Goal: Information Seeking & Learning: Learn about a topic

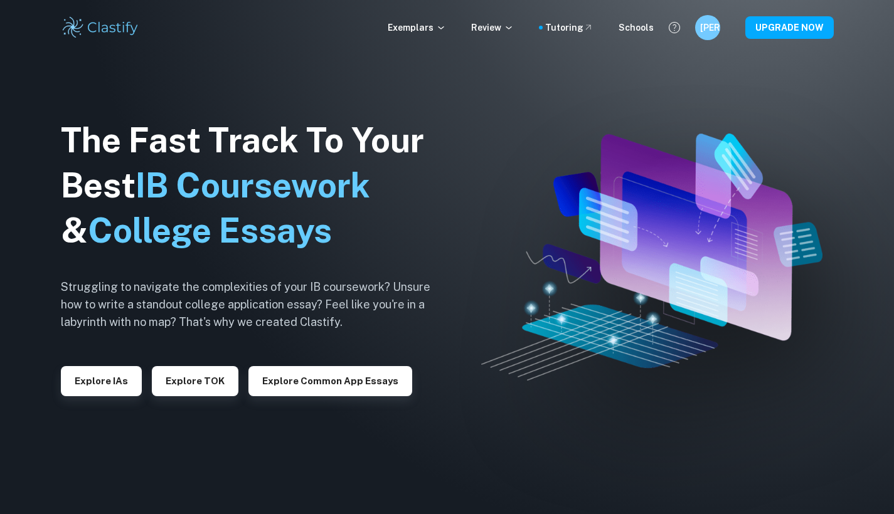
click at [98, 404] on div "The Fast Track To Your Best IB Coursework & College Essays Struggling to naviga…" at bounding box center [255, 257] width 389 height 429
click at [98, 392] on button "Explore IAs" at bounding box center [101, 381] width 81 height 30
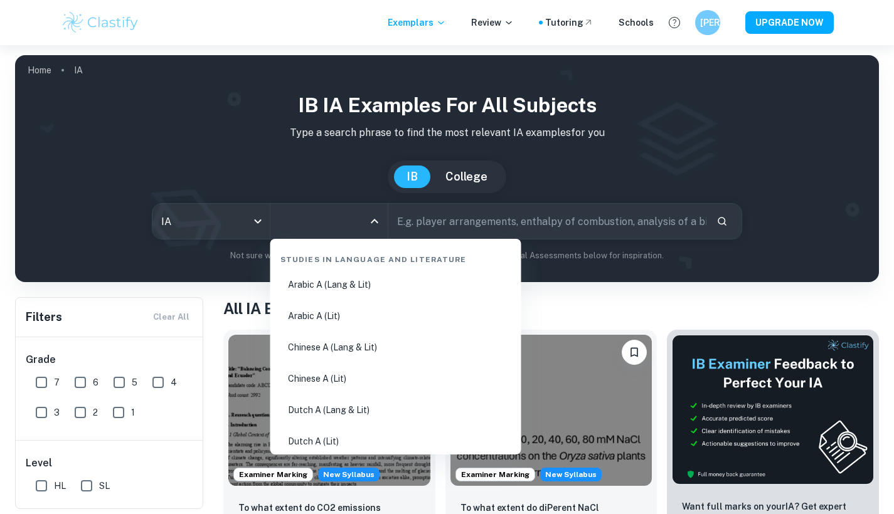
click at [362, 228] on input "All Subjects" at bounding box center [319, 221] width 87 height 24
type input "en"
click at [258, 220] on body "We value your privacy We use cookies to enhance your browsing experience, serve…" at bounding box center [447, 302] width 894 height 514
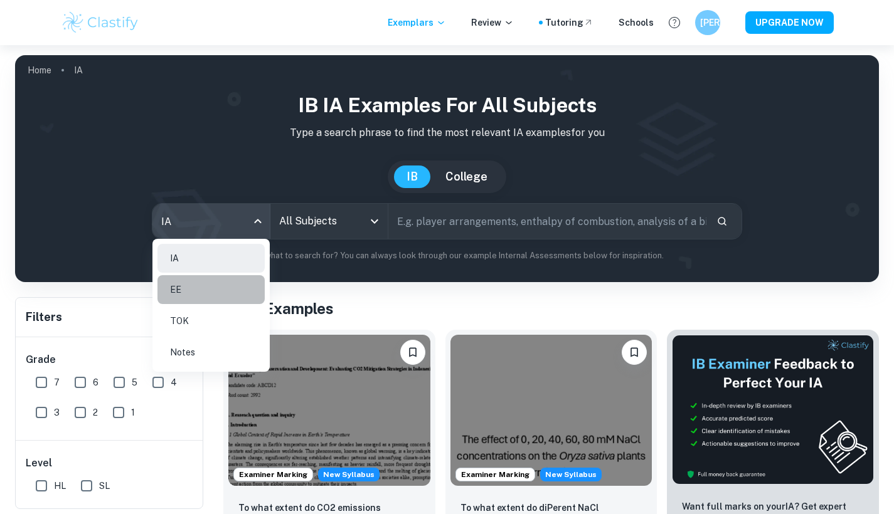
click at [221, 297] on li "EE" at bounding box center [210, 289] width 107 height 29
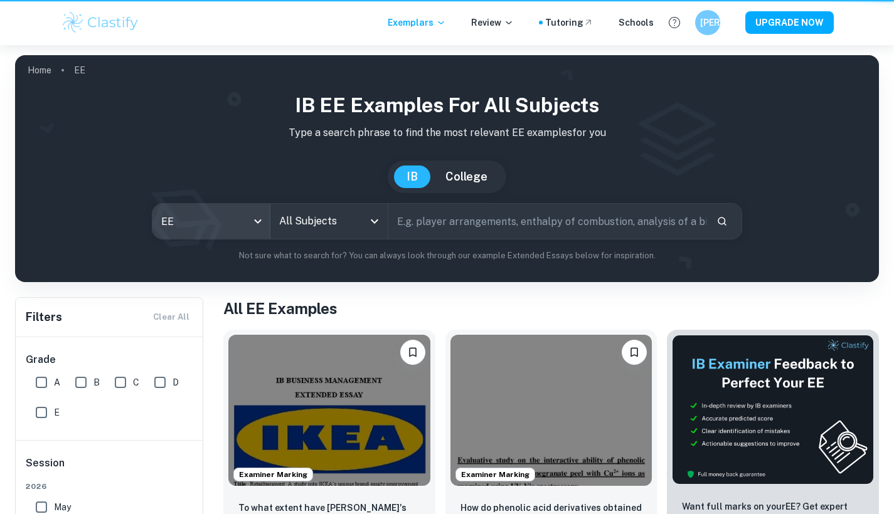
type input "ee"
click at [330, 226] on input "All Subjects" at bounding box center [319, 221] width 87 height 24
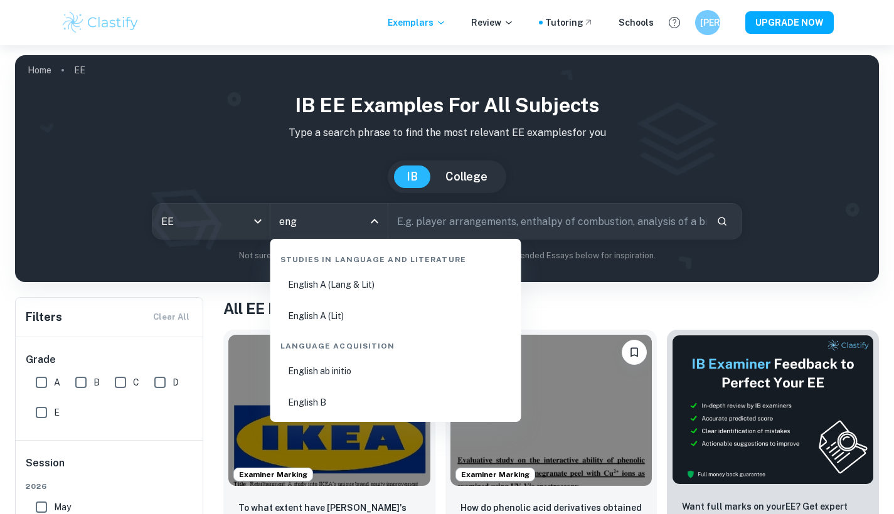
click at [316, 285] on li "English A (Lang & Lit)" at bounding box center [395, 284] width 241 height 29
type input "English A (Lang & Lit)"
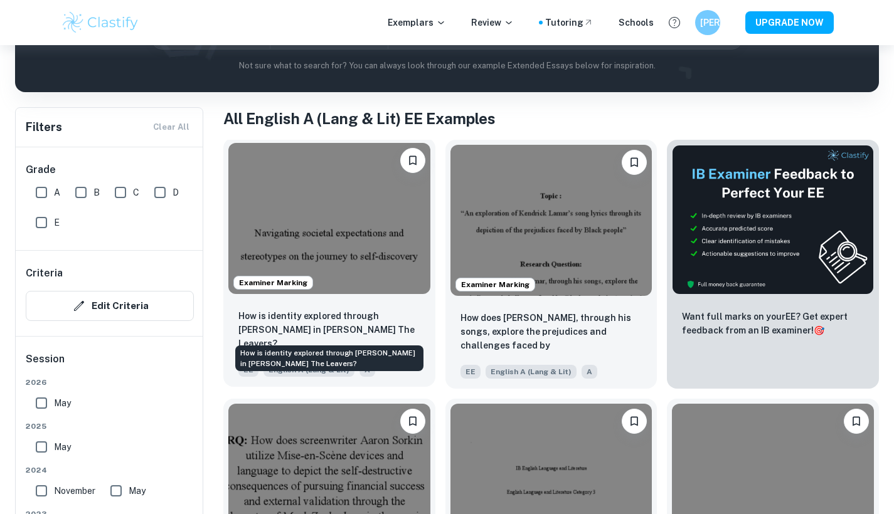
scroll to position [191, 0]
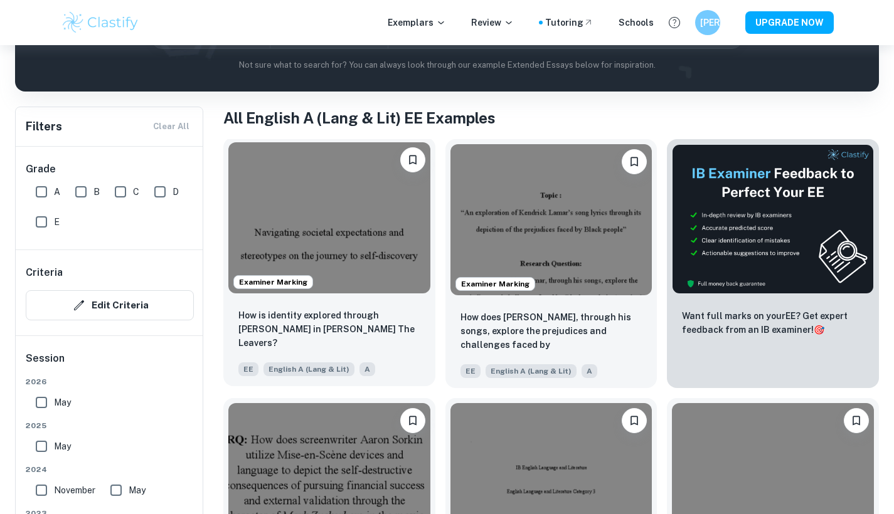
click at [372, 267] on img at bounding box center [329, 217] width 202 height 151
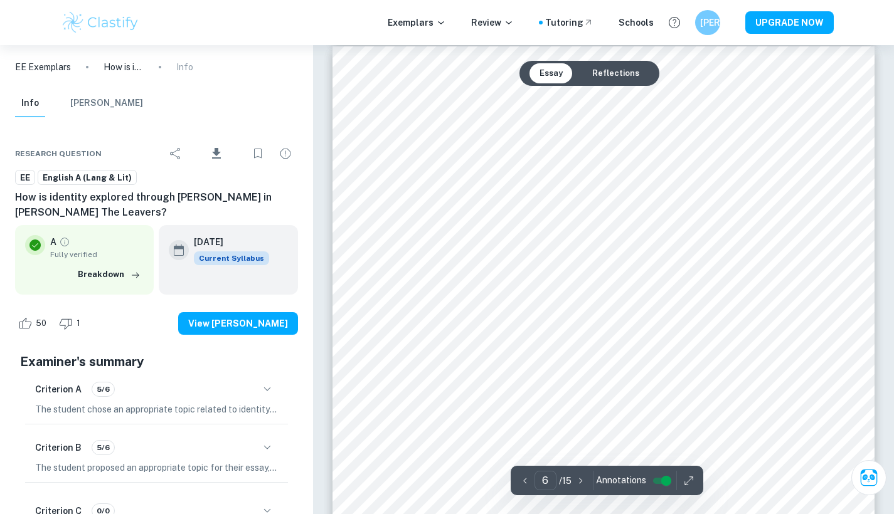
scroll to position [4041, 0]
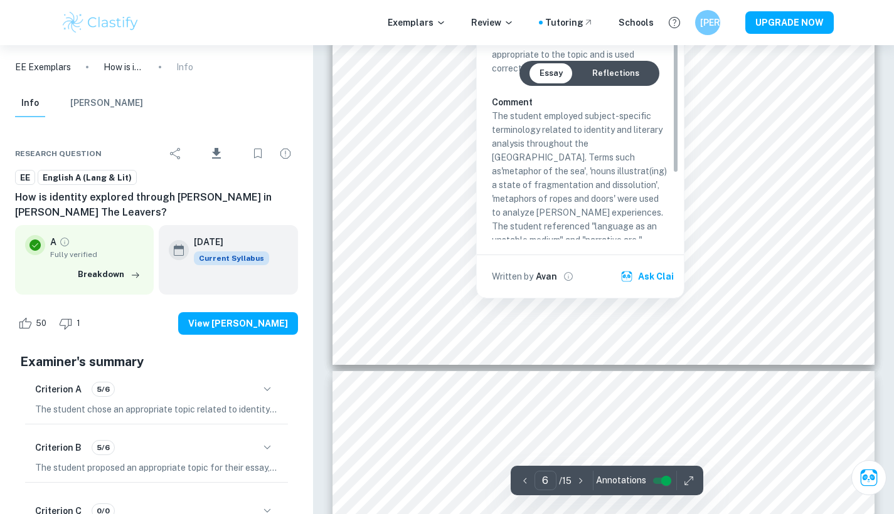
type input "7"
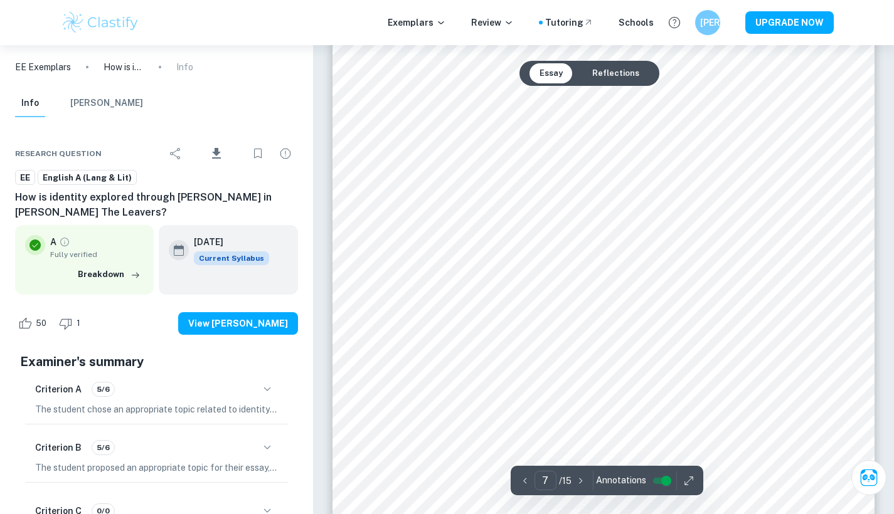
scroll to position [4957, 0]
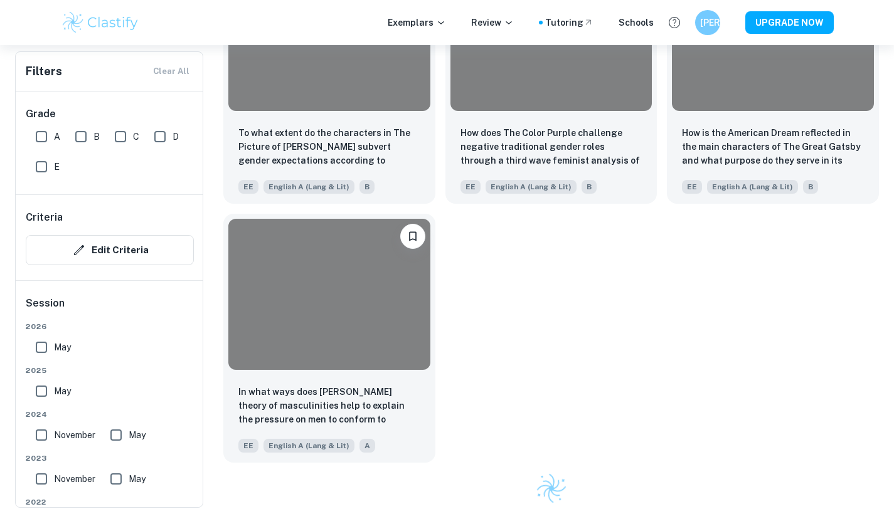
scroll to position [191, 0]
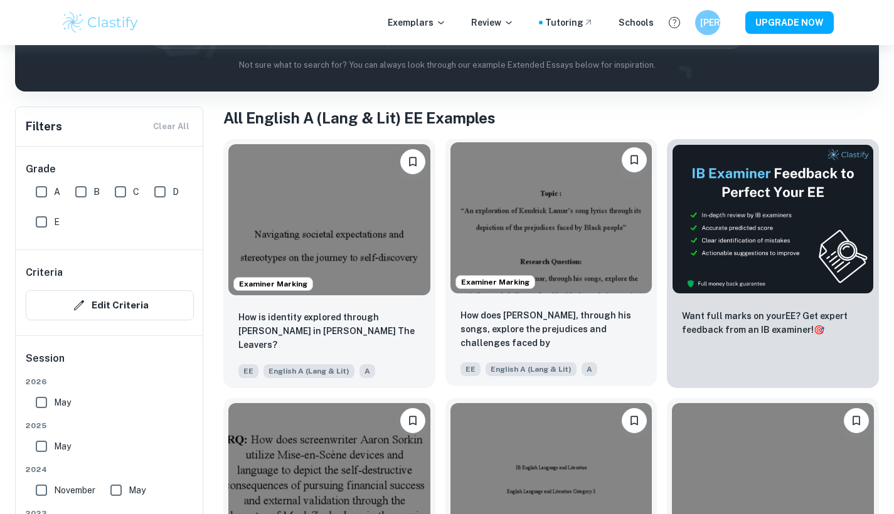
click at [579, 272] on img at bounding box center [551, 217] width 202 height 151
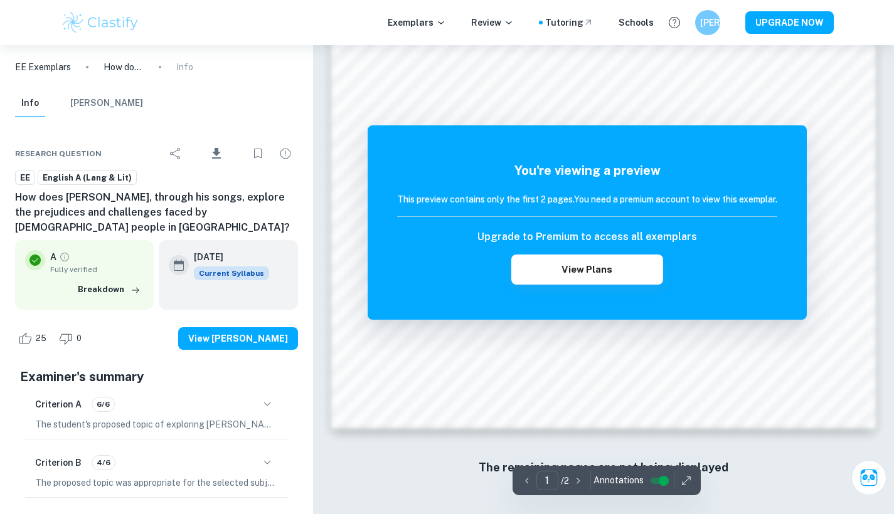
scroll to position [1040, 0]
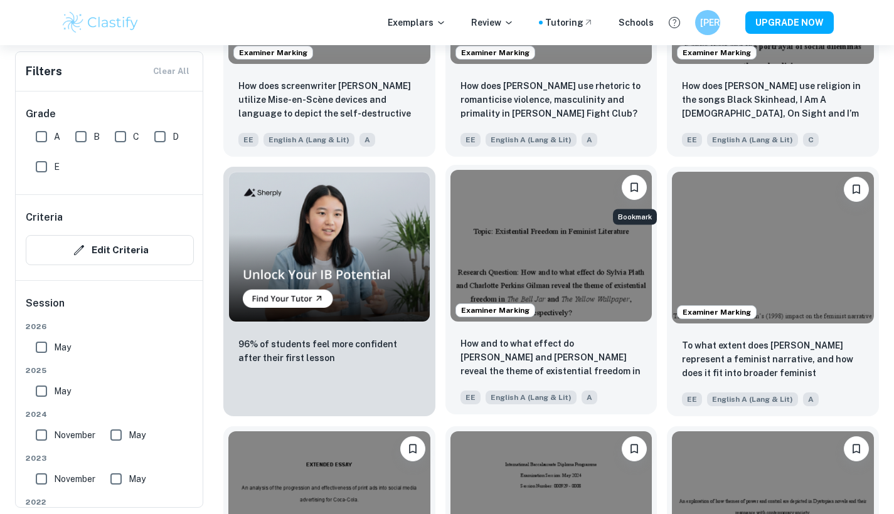
scroll to position [686, 0]
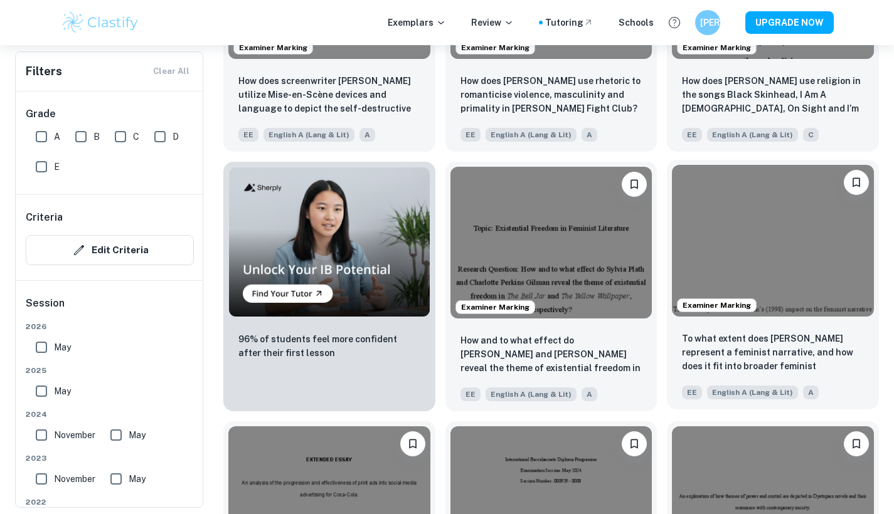
click at [803, 291] on img at bounding box center [773, 240] width 202 height 151
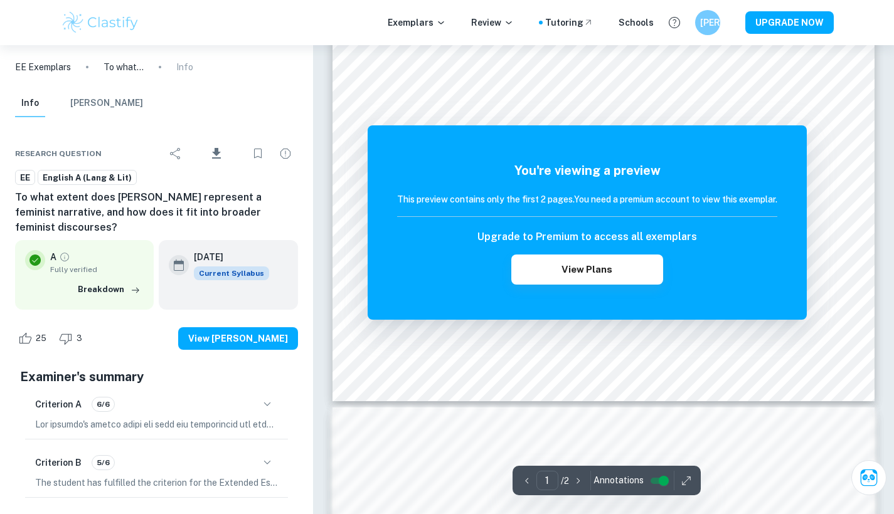
scroll to position [443, 0]
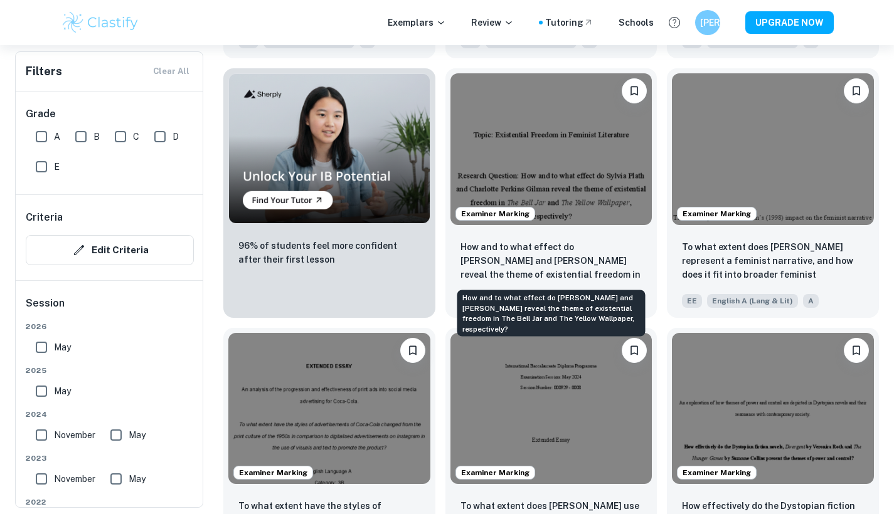
scroll to position [813, 0]
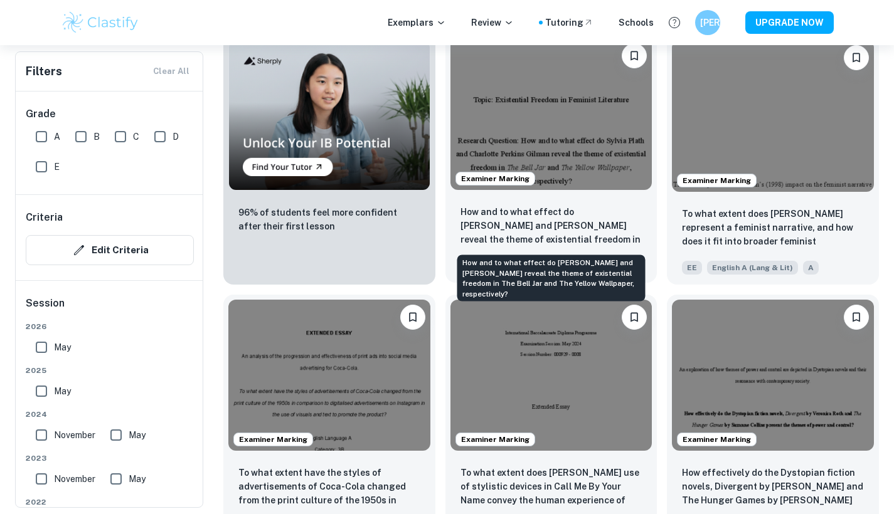
click at [581, 221] on p "How and to what effect do [PERSON_NAME] and [PERSON_NAME] reveal the theme of e…" at bounding box center [551, 226] width 182 height 43
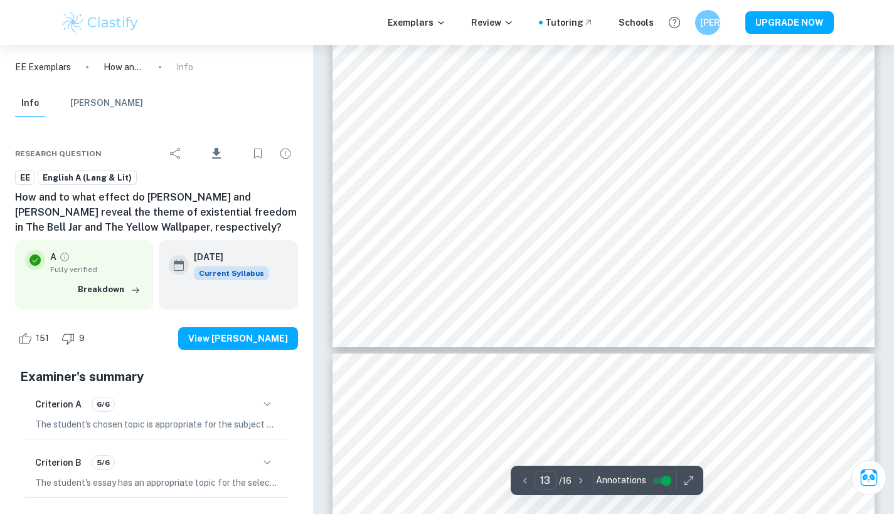
scroll to position [8914, 0]
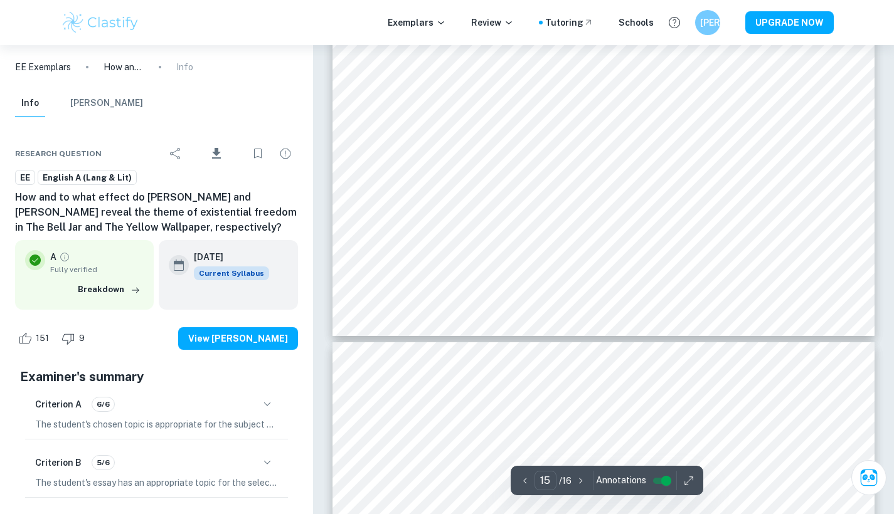
type input "16"
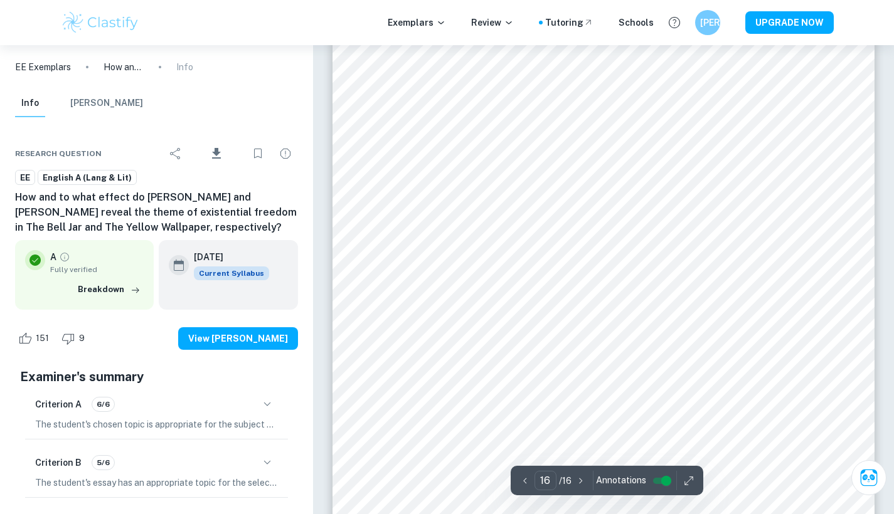
scroll to position [10998, 0]
